Goal: Subscribe to service/newsletter

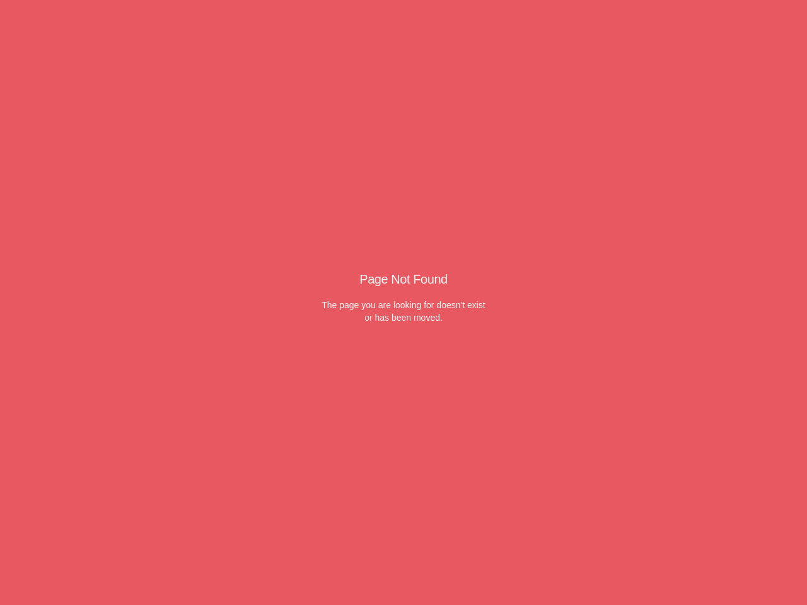
click at [404, 303] on div "The page you are looking for doesn't exist or has been moved." at bounding box center [404, 311] width 164 height 25
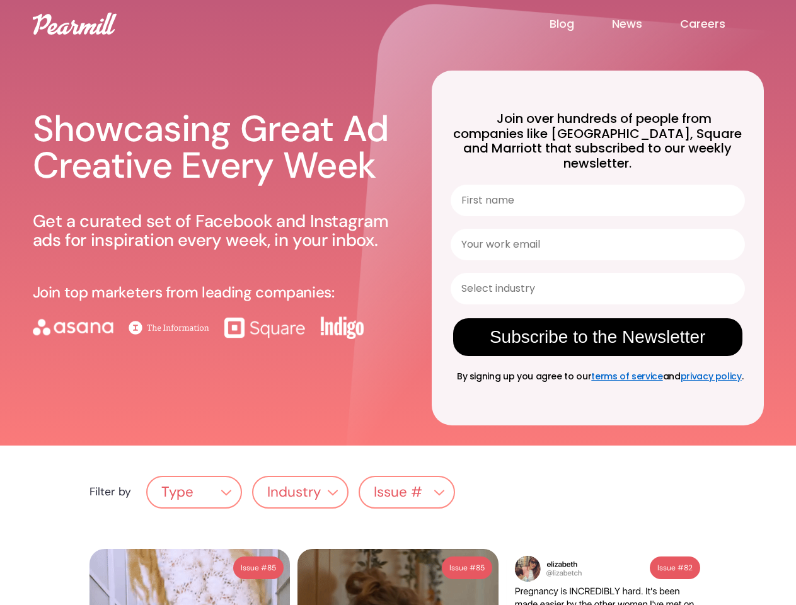
click at [398, 303] on div "Showcasing Great Ad Creative Every Week Get a curated set of Facebook and Insta…" at bounding box center [217, 238] width 369 height 314
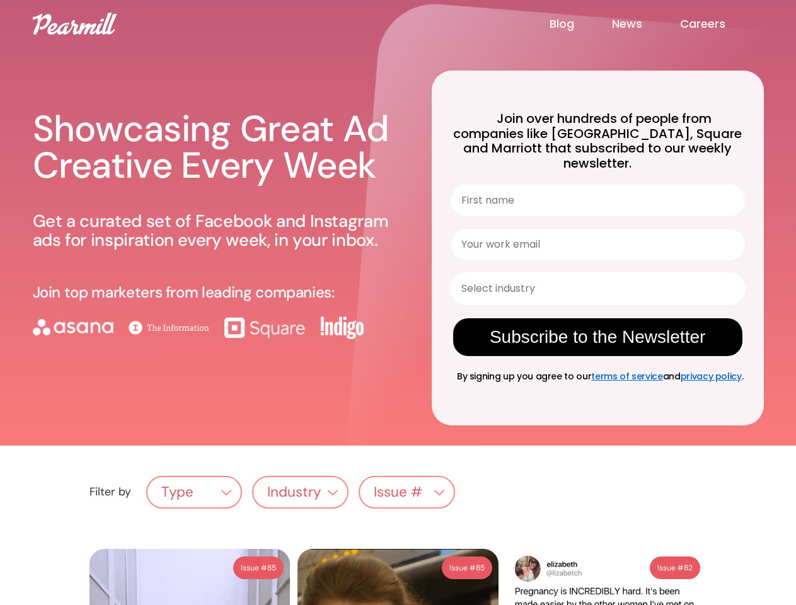
click at [594, 274] on input "Select industry" at bounding box center [594, 289] width 265 height 30
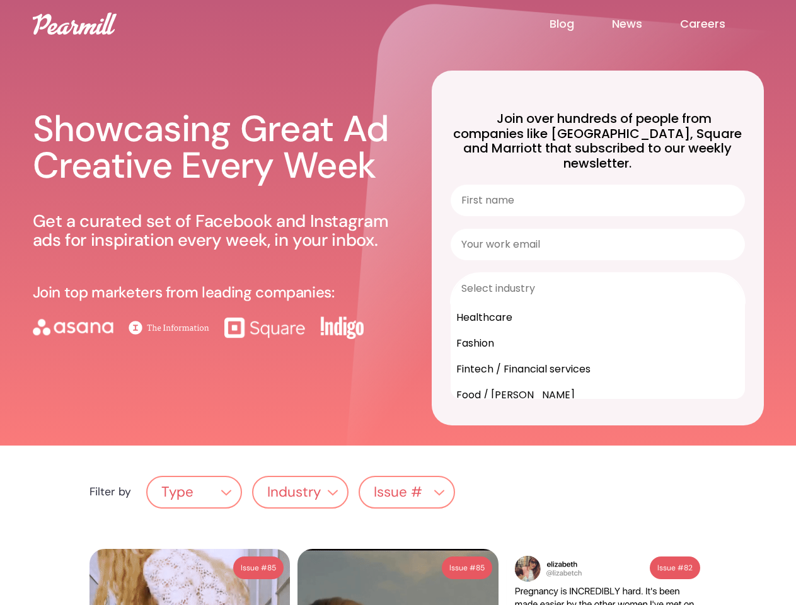
click at [733, 281] on icon "Show Options" at bounding box center [733, 287] width 13 height 13
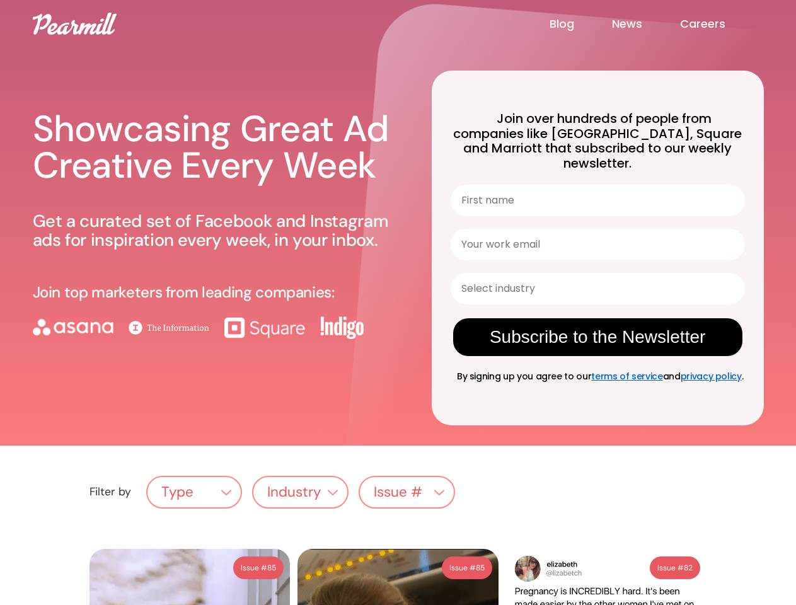
click at [598, 322] on button "Subscribe to the Newsletter" at bounding box center [597, 337] width 289 height 38
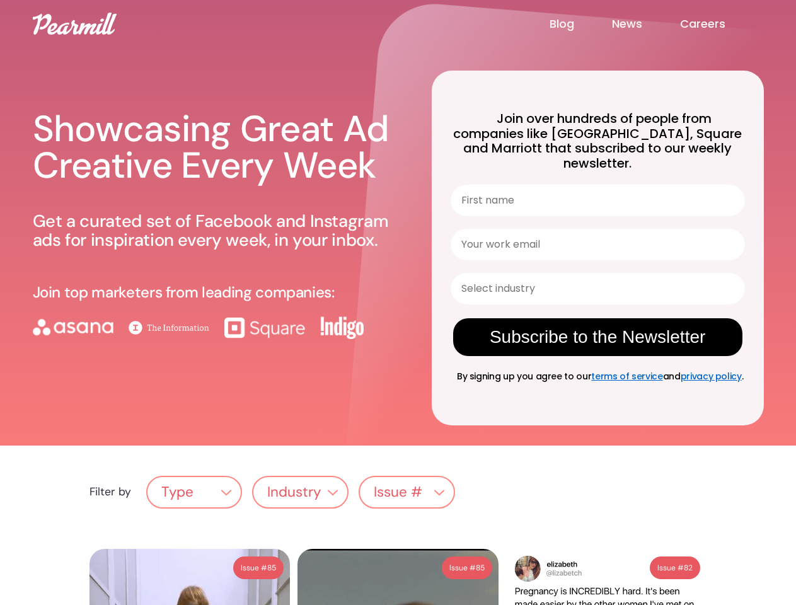
click at [194, 480] on div "Type" at bounding box center [195, 492] width 94 height 25
